Goal: Communication & Community: Ask a question

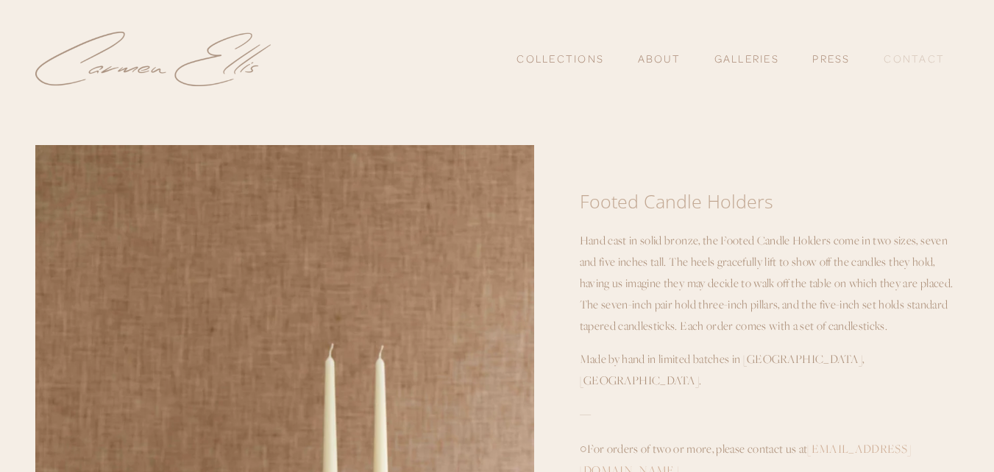
click at [907, 57] on link "Contact" at bounding box center [914, 58] width 61 height 25
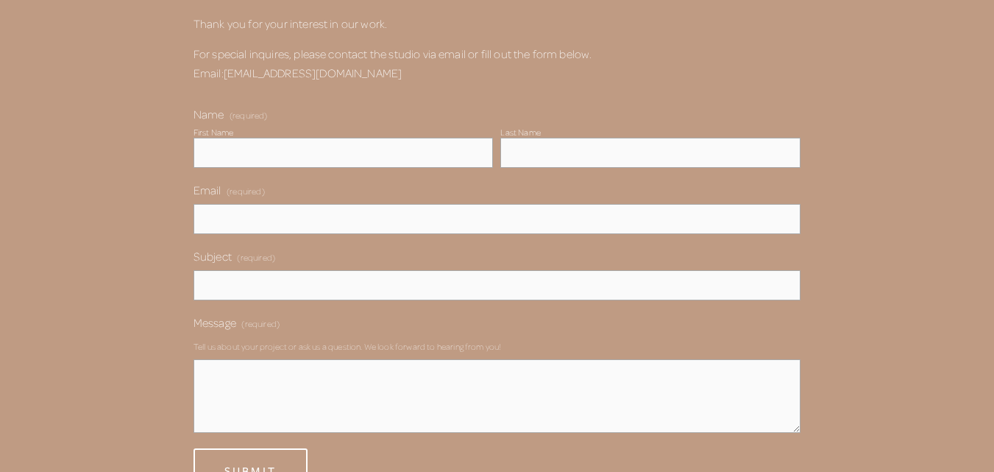
scroll to position [316, 0]
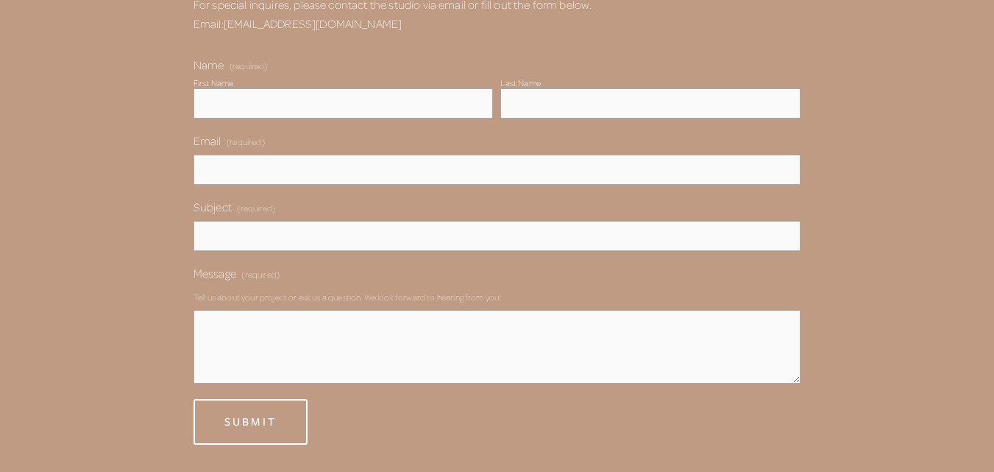
click at [414, 113] on input "First Name" at bounding box center [343, 103] width 300 height 30
type input "Pātuki"
type input "[PERSON_NAME]"
type input "[EMAIL_ADDRESS][DOMAIN_NAME]"
click at [352, 237] on input "Subject (required)" at bounding box center [496, 236] width 607 height 30
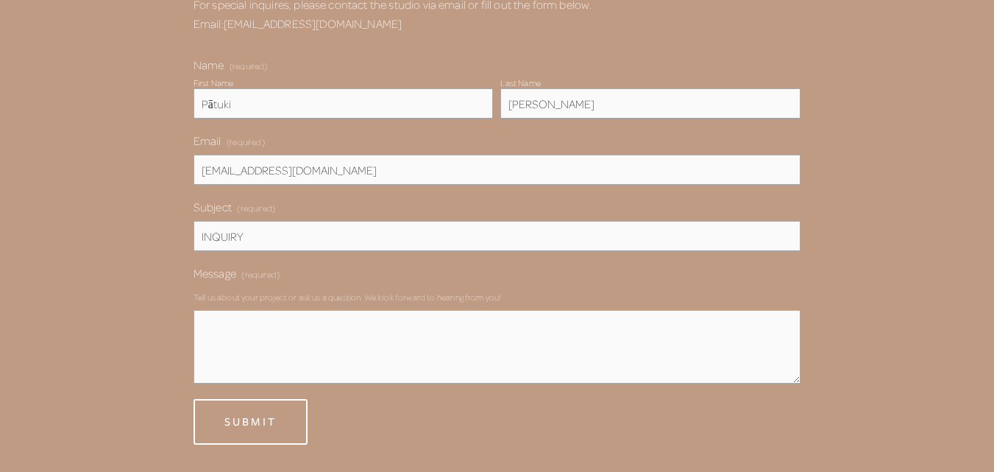
type input "INQUIRY"
click at [534, 426] on div "Submit Submit" at bounding box center [496, 422] width 607 height 46
click at [426, 377] on textarea "Message (required)" at bounding box center [496, 347] width 607 height 74
paste textarea "Hello Sales, We are interested in purchasing some of your products to [GEOGRAPH…"
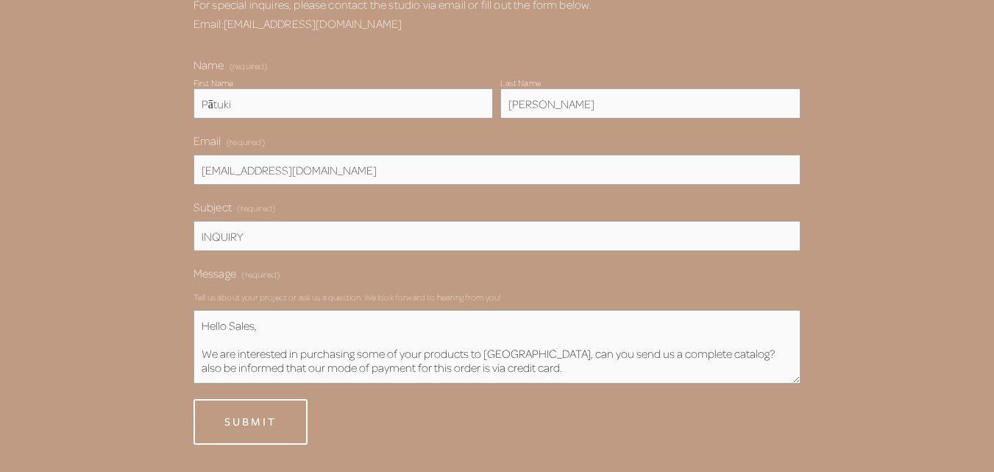
scroll to position [104, 0]
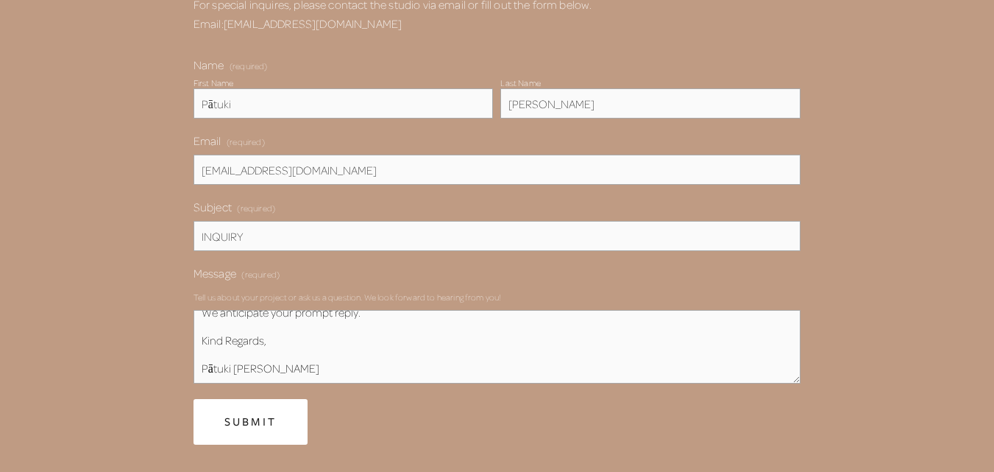
type textarea "Hello Sales, We are interested in purchasing some of your products to [GEOGRAPH…"
click at [262, 418] on span "Submit" at bounding box center [250, 420] width 52 height 15
